Goal: Check status: Check status

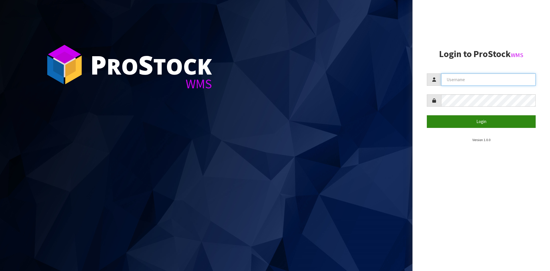
type input "YOURREFORMER"
drag, startPoint x: 462, startPoint y: 121, endPoint x: 360, endPoint y: 125, distance: 102.9
click at [462, 121] on button "Login" at bounding box center [481, 121] width 109 height 12
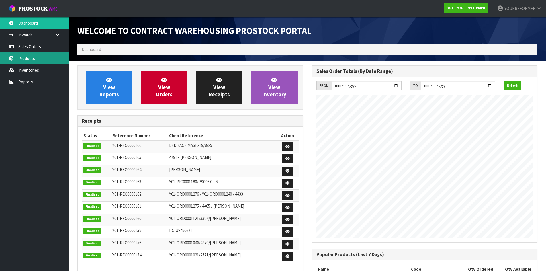
scroll to position [318, 234]
drag, startPoint x: 36, startPoint y: 58, endPoint x: 34, endPoint y: 51, distance: 6.7
click at [36, 58] on link "Products" at bounding box center [34, 58] width 69 height 12
click at [35, 49] on body "Toggle navigation ProStock WMS Y01 - YOUR REFORMER YOURREFORMER Logout Dashboar…" at bounding box center [273, 135] width 546 height 271
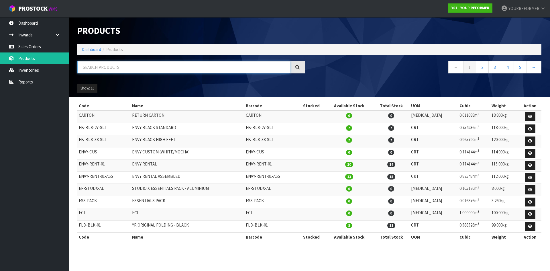
click at [119, 65] on input "text" at bounding box center [183, 67] width 213 height 12
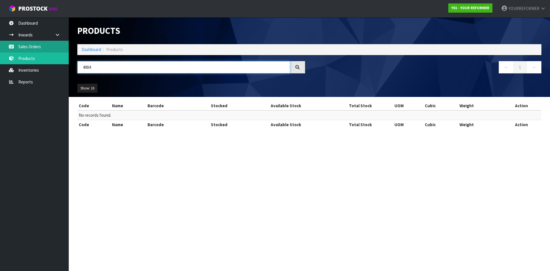
type input "4984"
drag, startPoint x: 39, startPoint y: 47, endPoint x: 143, endPoint y: 87, distance: 112.1
click at [39, 47] on link "Sales Orders" at bounding box center [34, 47] width 69 height 12
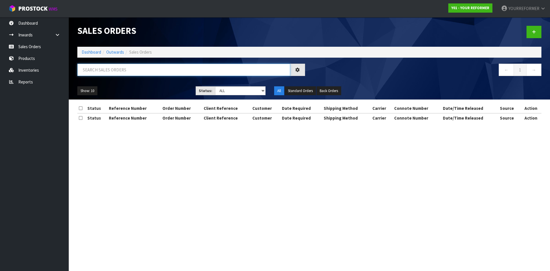
click at [112, 70] on input "text" at bounding box center [183, 70] width 213 height 12
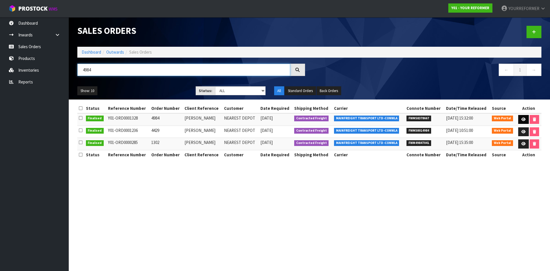
type input "4984"
click at [525, 120] on link at bounding box center [523, 119] width 11 height 9
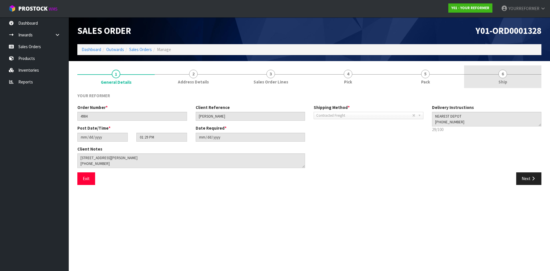
click at [505, 81] on span "Ship" at bounding box center [502, 82] width 9 height 6
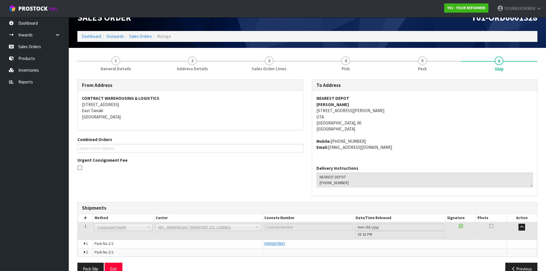
scroll to position [26, 0]
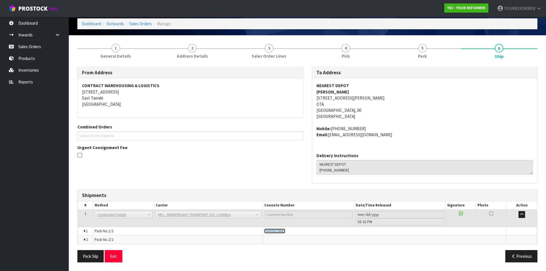
click at [281, 233] on span "FWM58378667" at bounding box center [274, 230] width 21 height 5
click at [115, 52] on link "1 General Details" at bounding box center [115, 51] width 77 height 23
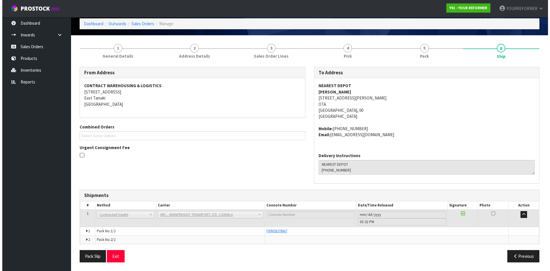
scroll to position [0, 0]
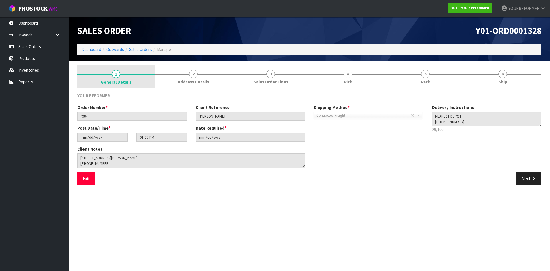
click at [126, 79] on span "General Details" at bounding box center [116, 82] width 31 height 6
